Goal: Task Accomplishment & Management: Use online tool/utility

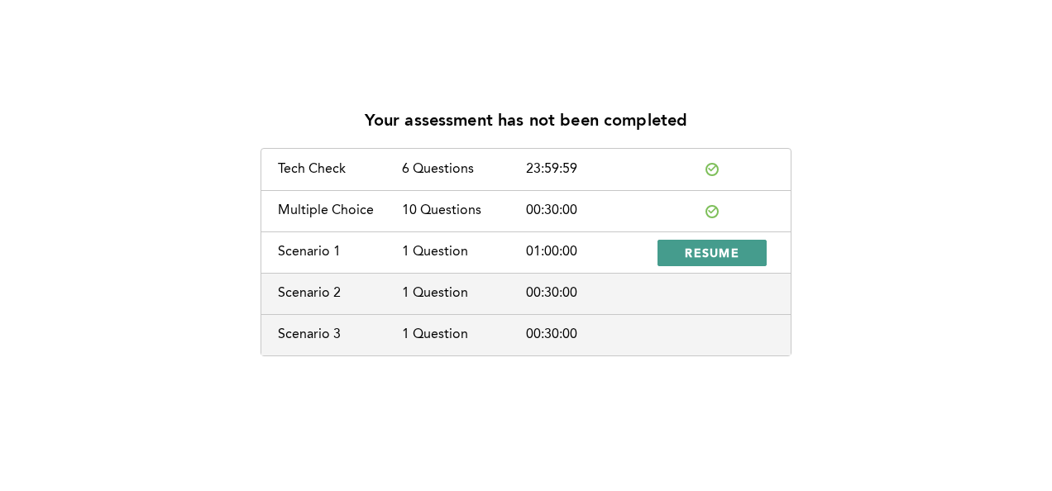
click at [737, 250] on span "RESUME" at bounding box center [712, 253] width 55 height 16
